Goal: Task Accomplishment & Management: Complete application form

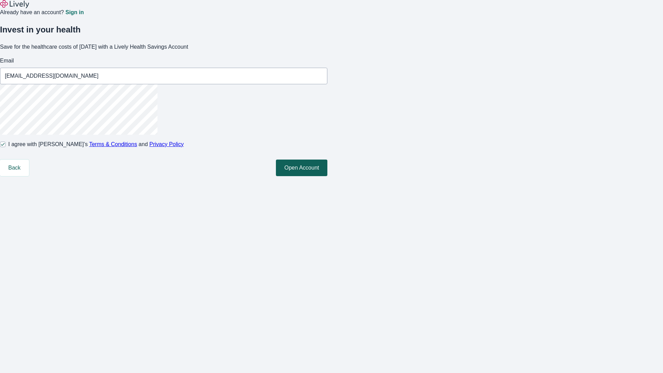
click at [327, 176] on button "Open Account" at bounding box center [301, 167] width 51 height 17
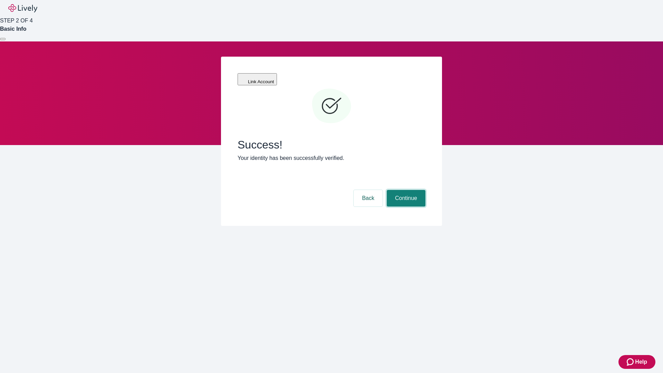
click at [405, 190] on button "Continue" at bounding box center [406, 198] width 39 height 17
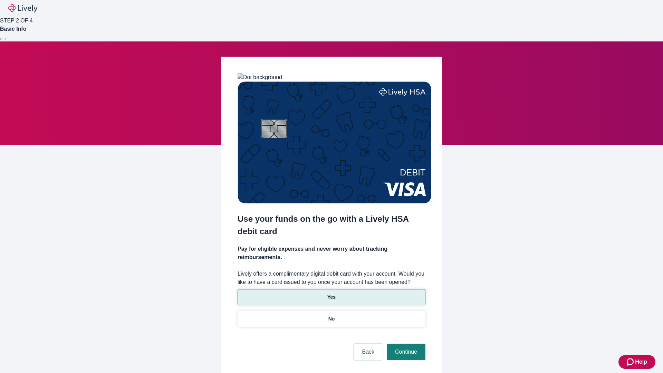
click at [331, 293] on p "Yes" at bounding box center [331, 296] width 8 height 7
click at [405, 343] on button "Continue" at bounding box center [406, 351] width 39 height 17
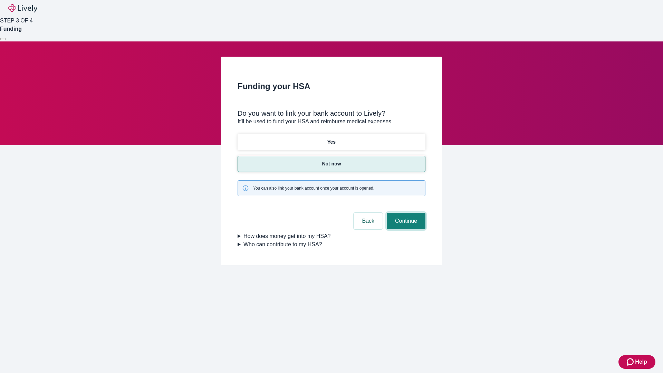
click at [405, 213] on button "Continue" at bounding box center [406, 221] width 39 height 17
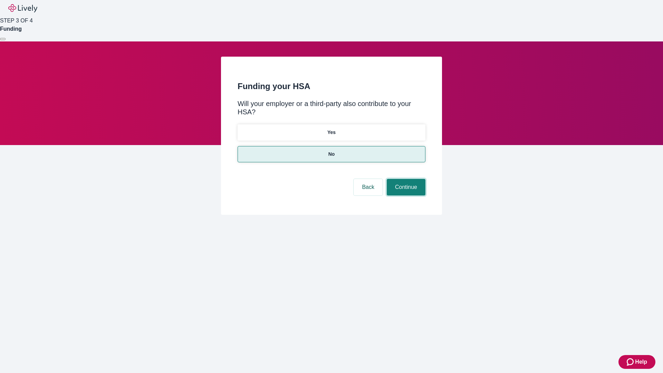
click at [405, 179] on button "Continue" at bounding box center [406, 187] width 39 height 17
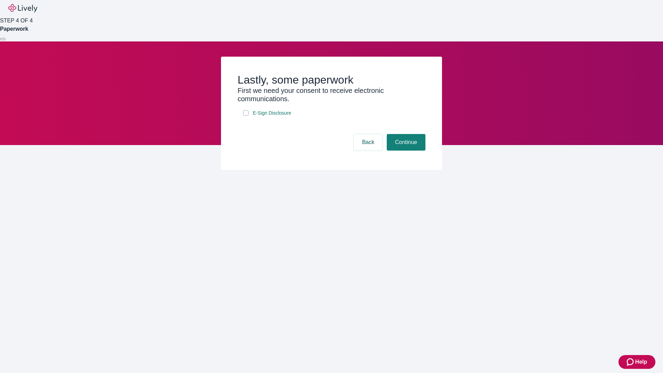
click at [246, 116] on input "E-Sign Disclosure" at bounding box center [246, 113] width 6 height 6
checkbox input "true"
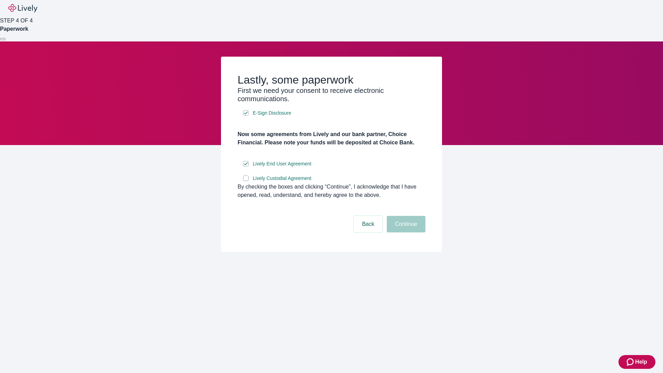
click at [246, 181] on input "Lively Custodial Agreement" at bounding box center [246, 178] width 6 height 6
checkbox input "true"
click at [405, 232] on button "Continue" at bounding box center [406, 224] width 39 height 17
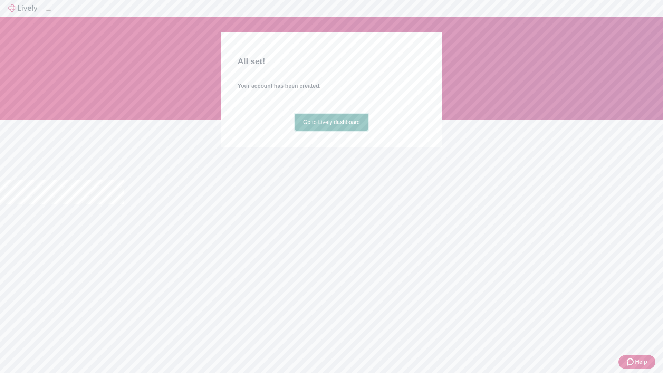
click at [331, 130] on link "Go to Lively dashboard" at bounding box center [332, 122] width 74 height 17
